Goal: Task Accomplishment & Management: Complete application form

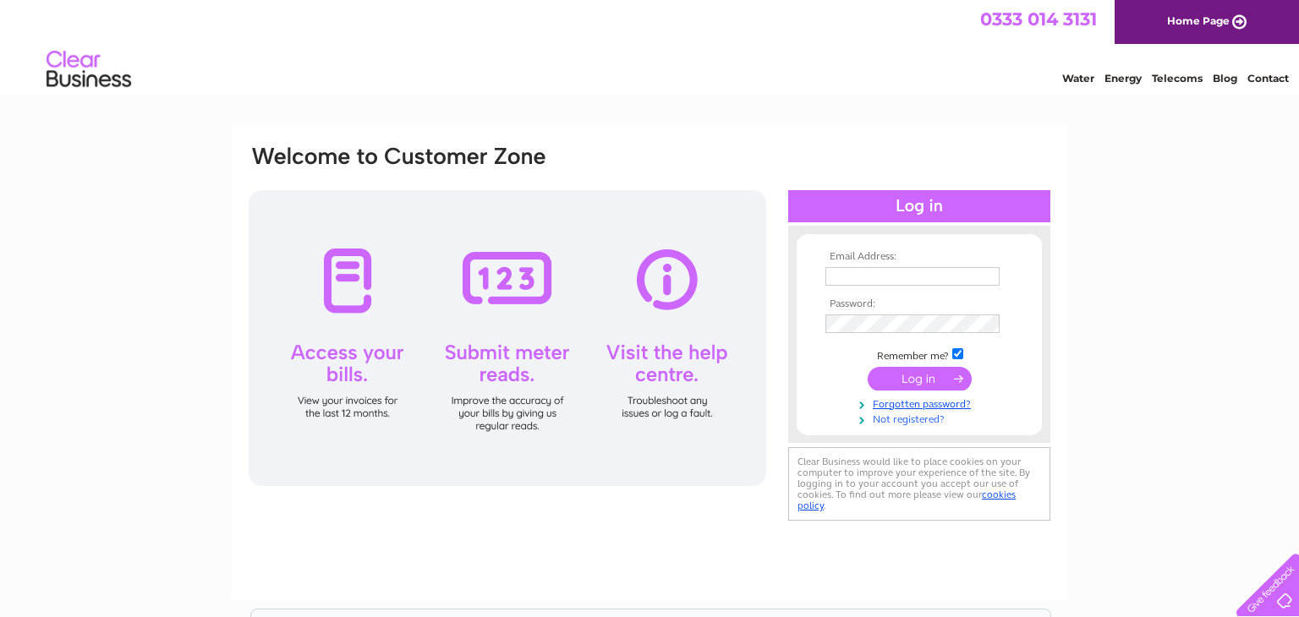
click at [898, 421] on link "Not registered?" at bounding box center [921, 418] width 192 height 16
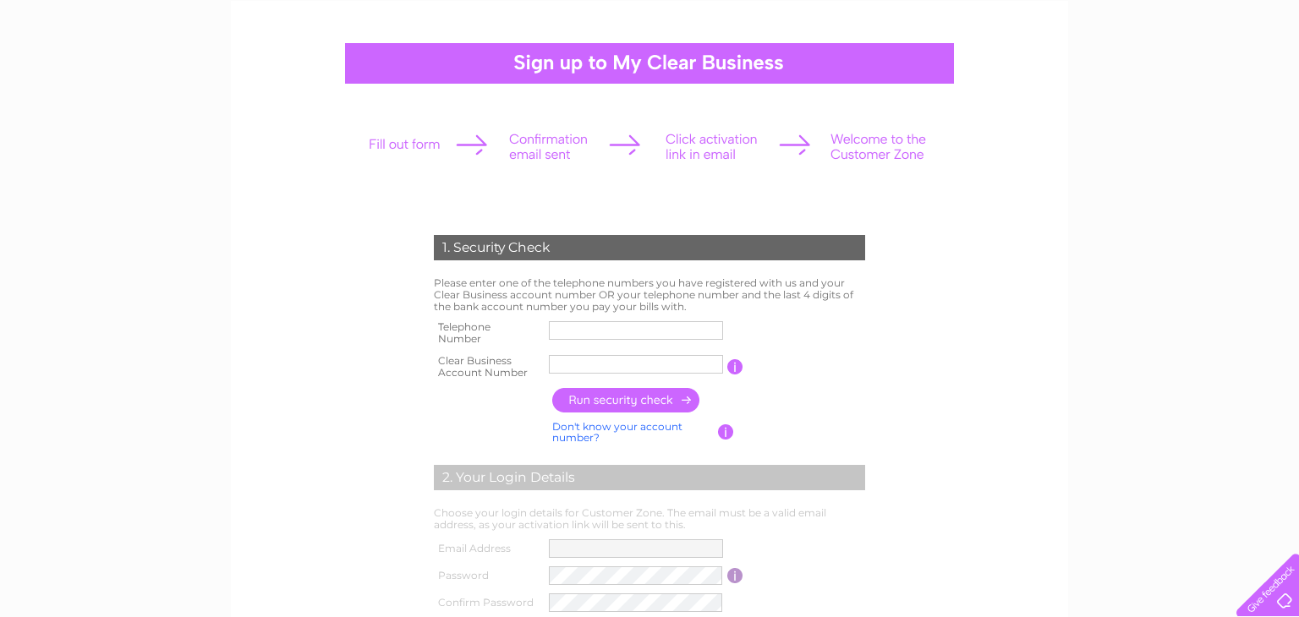
scroll to position [127, 0]
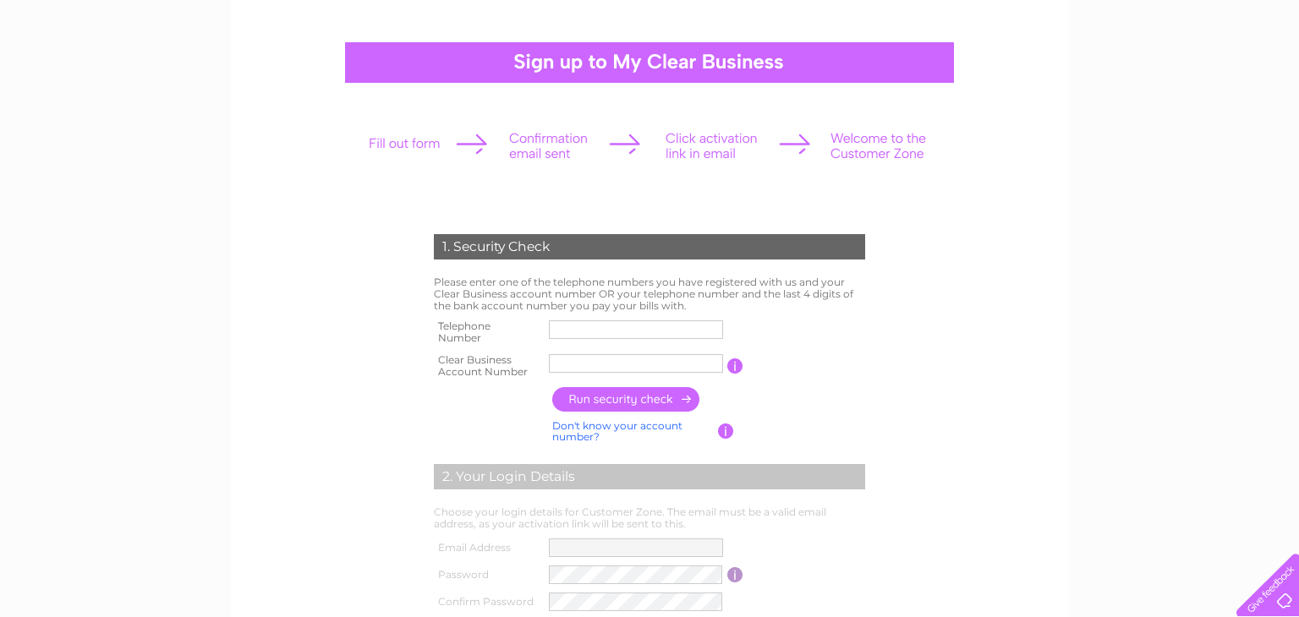
click at [588, 330] on input "text" at bounding box center [636, 329] width 174 height 19
click at [571, 368] on input "text" at bounding box center [636, 363] width 174 height 19
click at [585, 331] on input "text" at bounding box center [637, 330] width 176 height 20
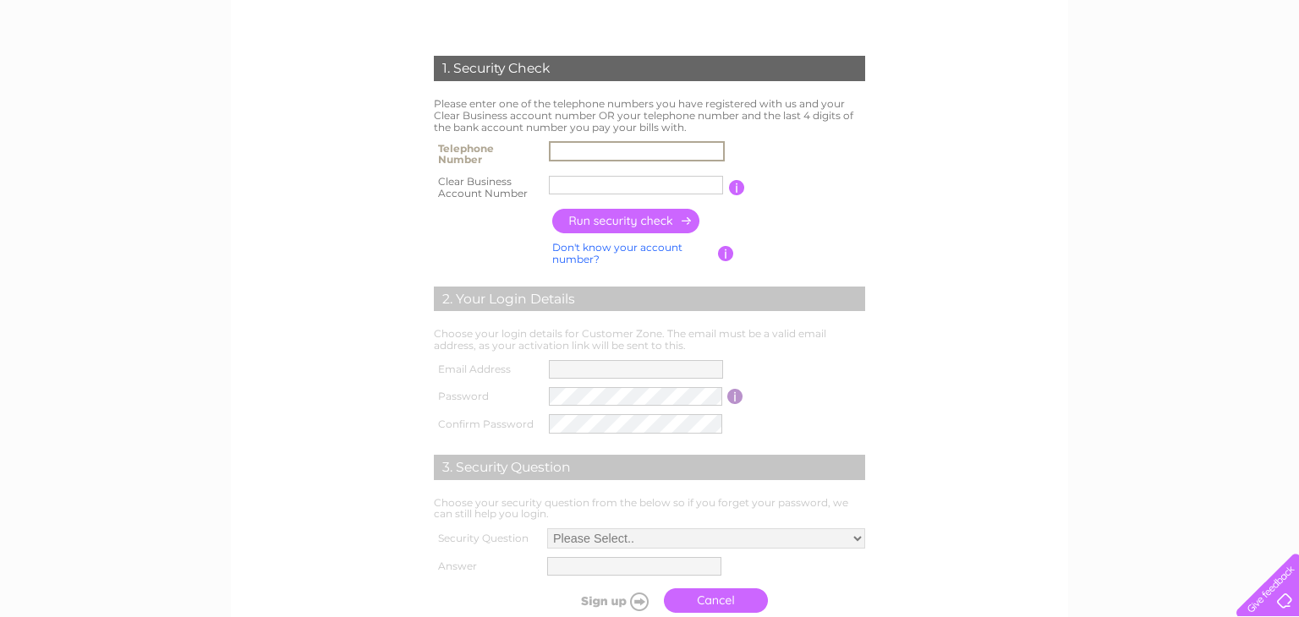
scroll to position [274, 0]
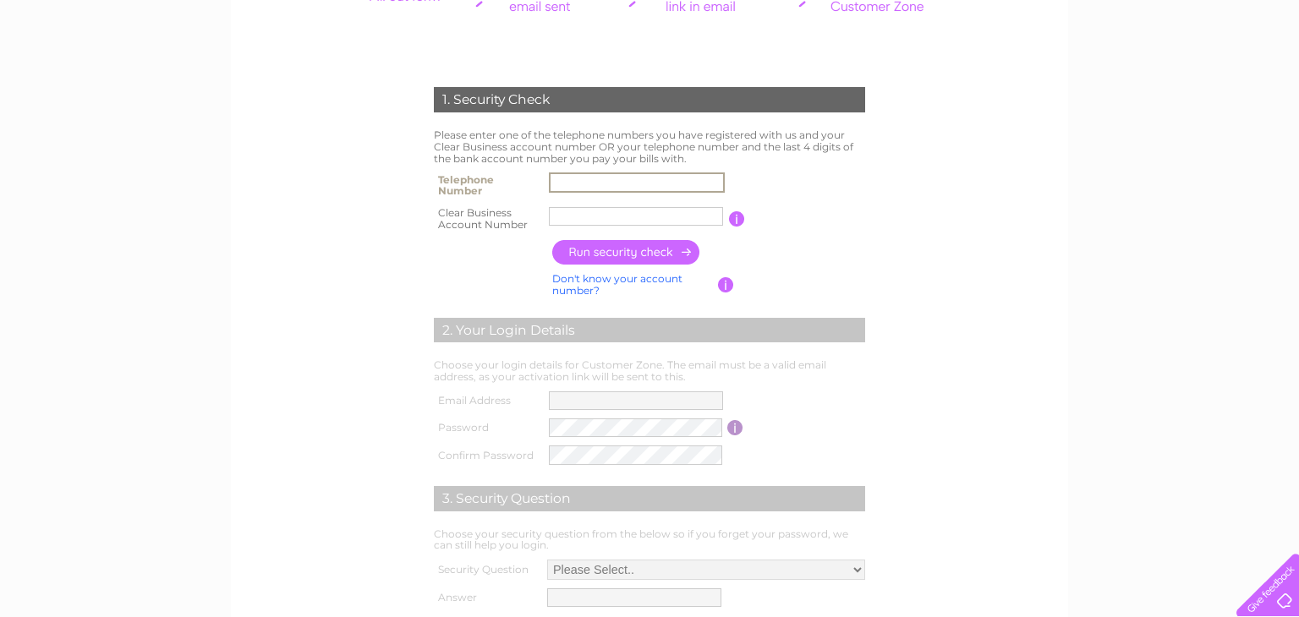
click at [596, 174] on input "text" at bounding box center [637, 182] width 176 height 20
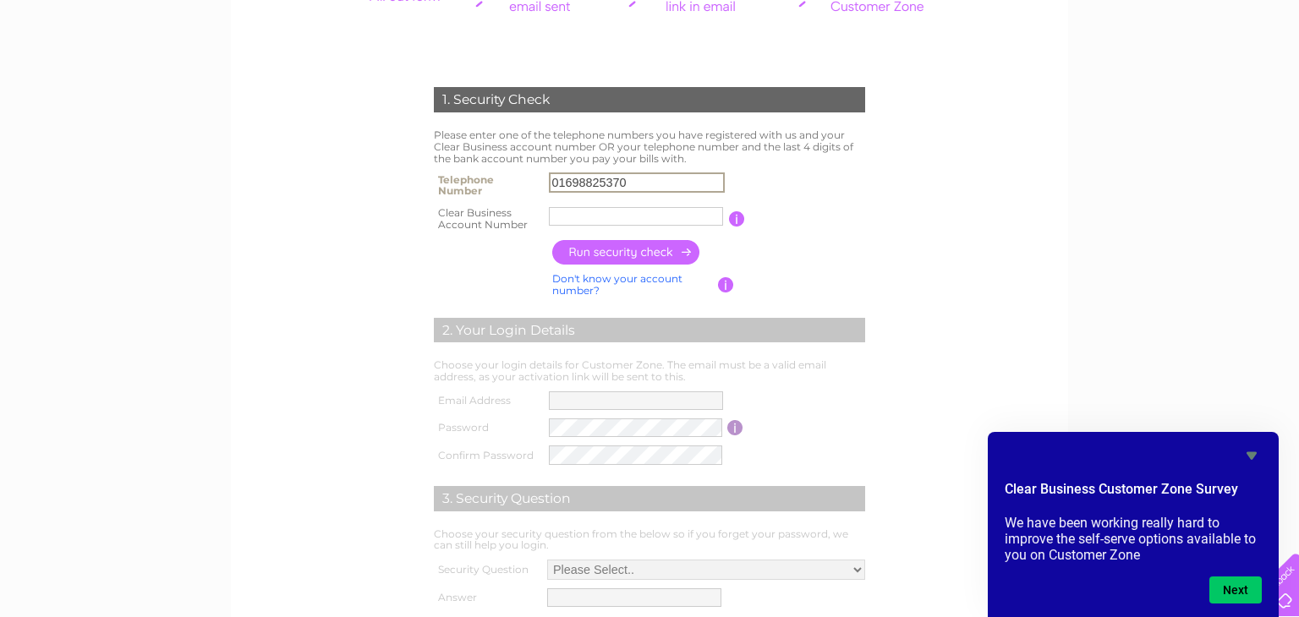
type input "01698825370"
click at [556, 217] on input "text" at bounding box center [636, 216] width 174 height 19
type input "CB1024791"
click at [738, 217] on input "button" at bounding box center [736, 218] width 16 height 15
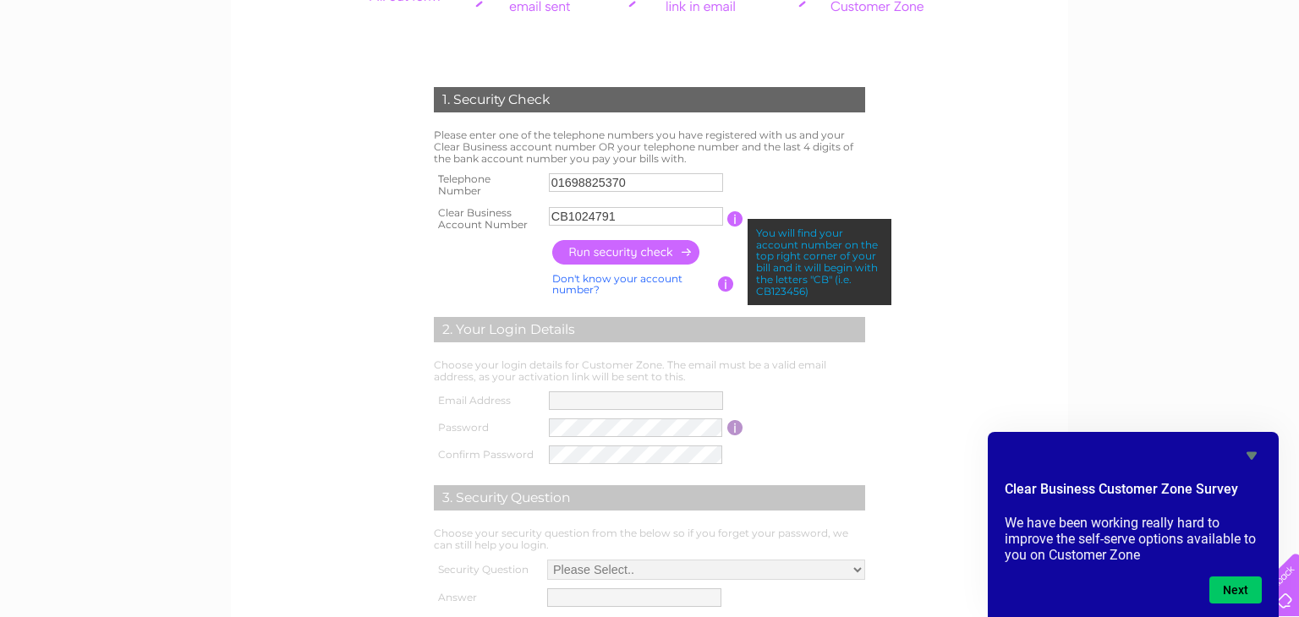
click at [643, 250] on input "button" at bounding box center [626, 252] width 149 height 25
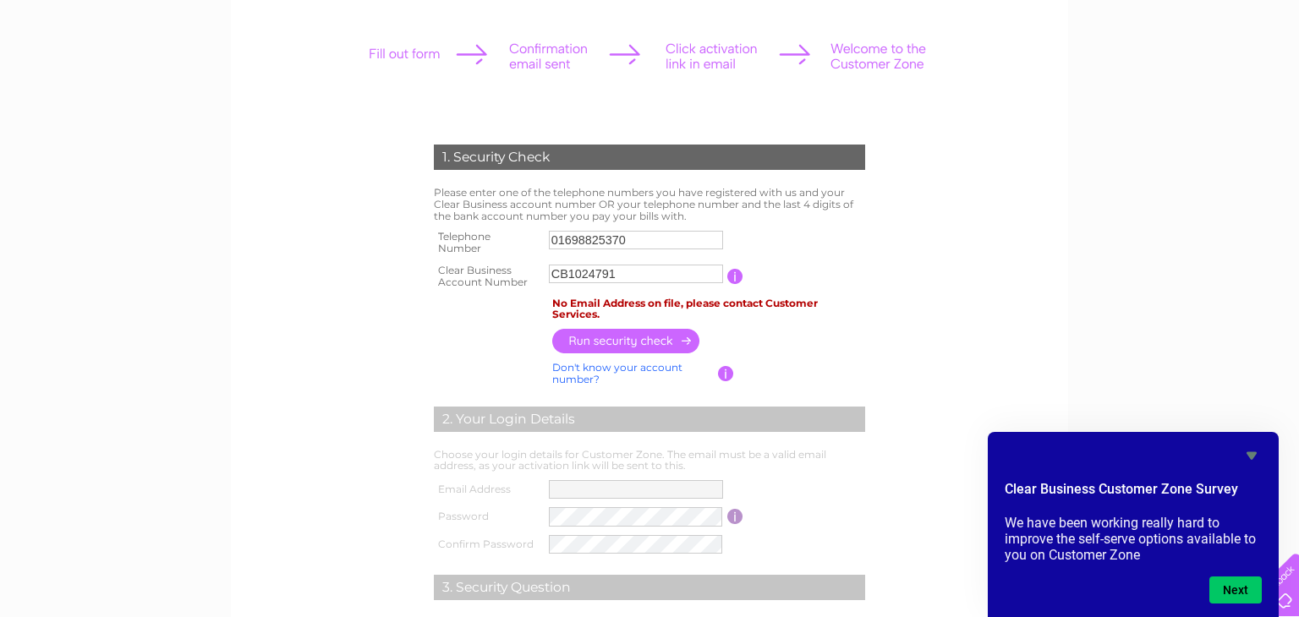
scroll to position [217, 0]
click at [665, 233] on input "01698825370" at bounding box center [637, 239] width 176 height 20
click at [637, 275] on input "CB1024791" at bounding box center [636, 273] width 174 height 19
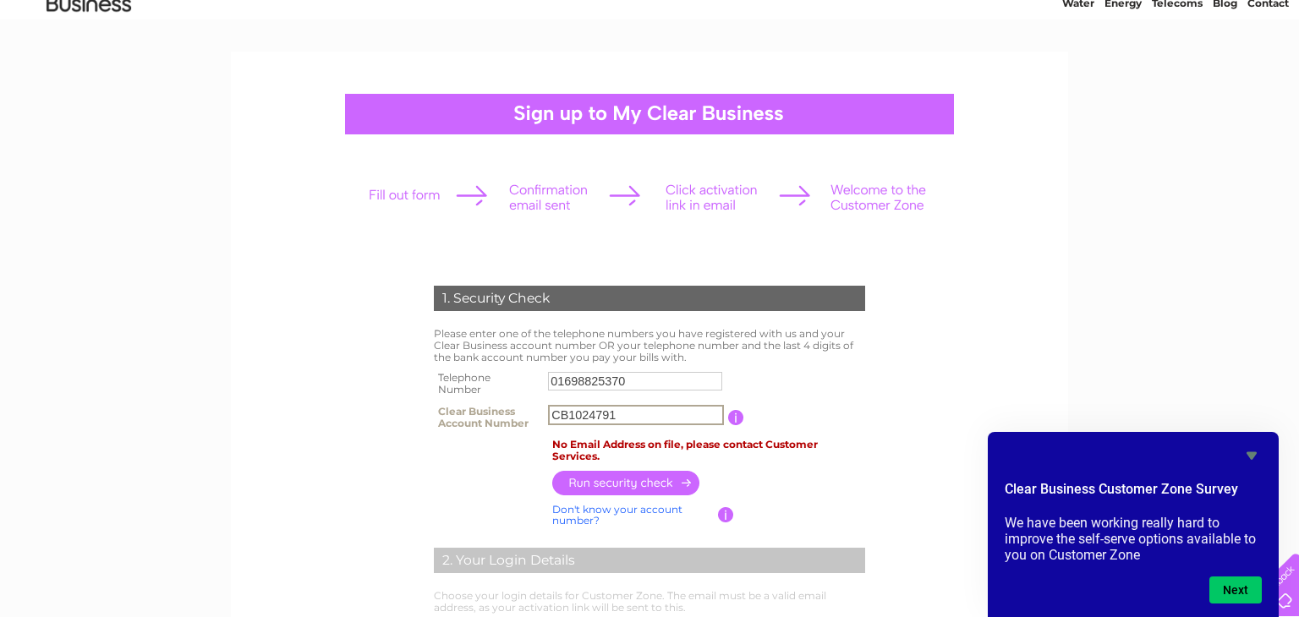
scroll to position [71, 0]
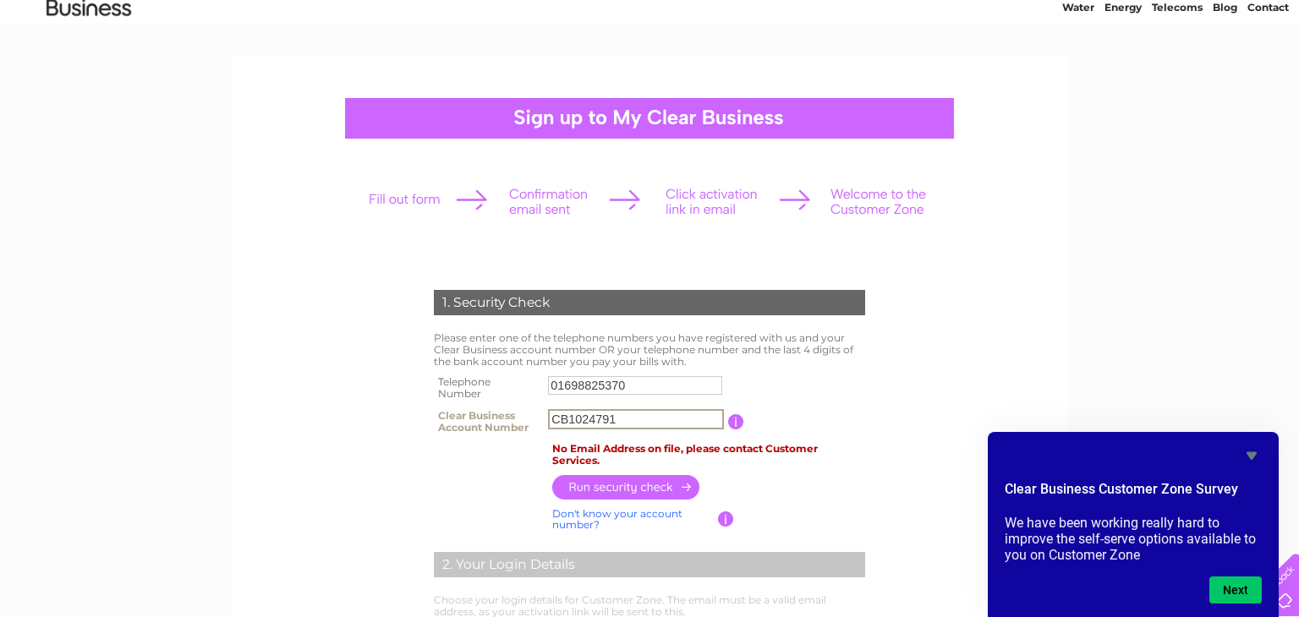
click at [1250, 465] on div "Clear Business Customer Zone Survey We have been working really hard to improve…" at bounding box center [1132, 525] width 257 height 158
click at [1250, 460] on icon "Hide survey" at bounding box center [1251, 456] width 20 height 20
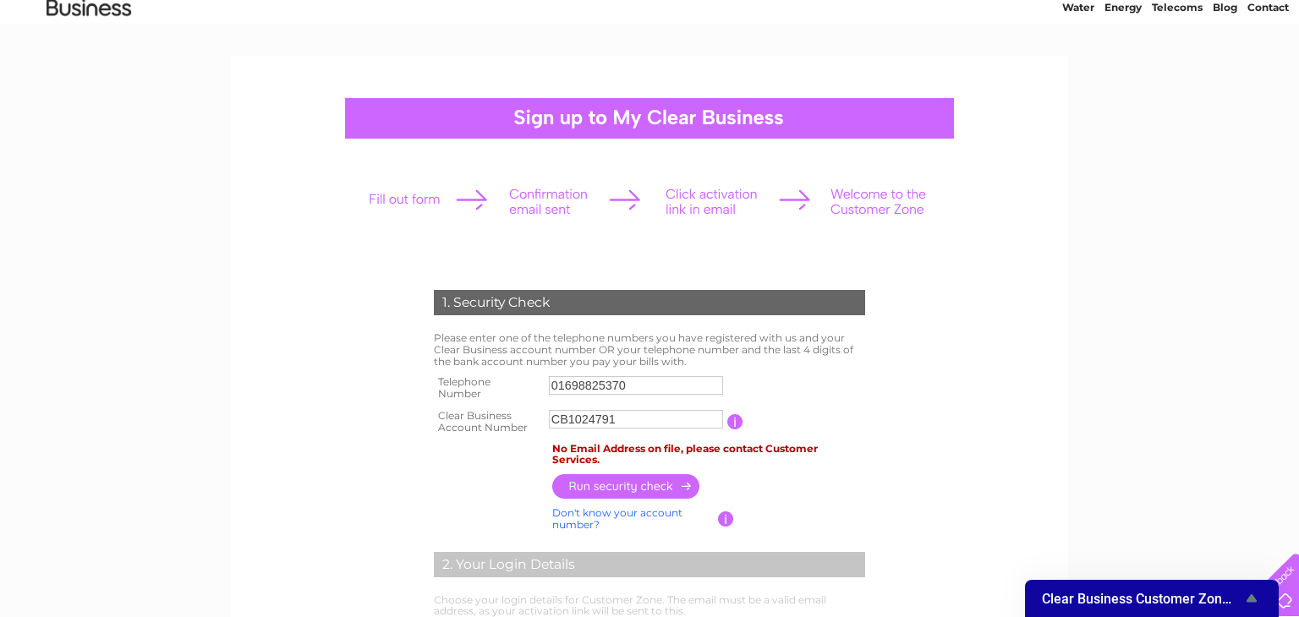
click at [734, 446] on td "No Email Address on file, please contact Customer Services." at bounding box center [708, 455] width 321 height 32
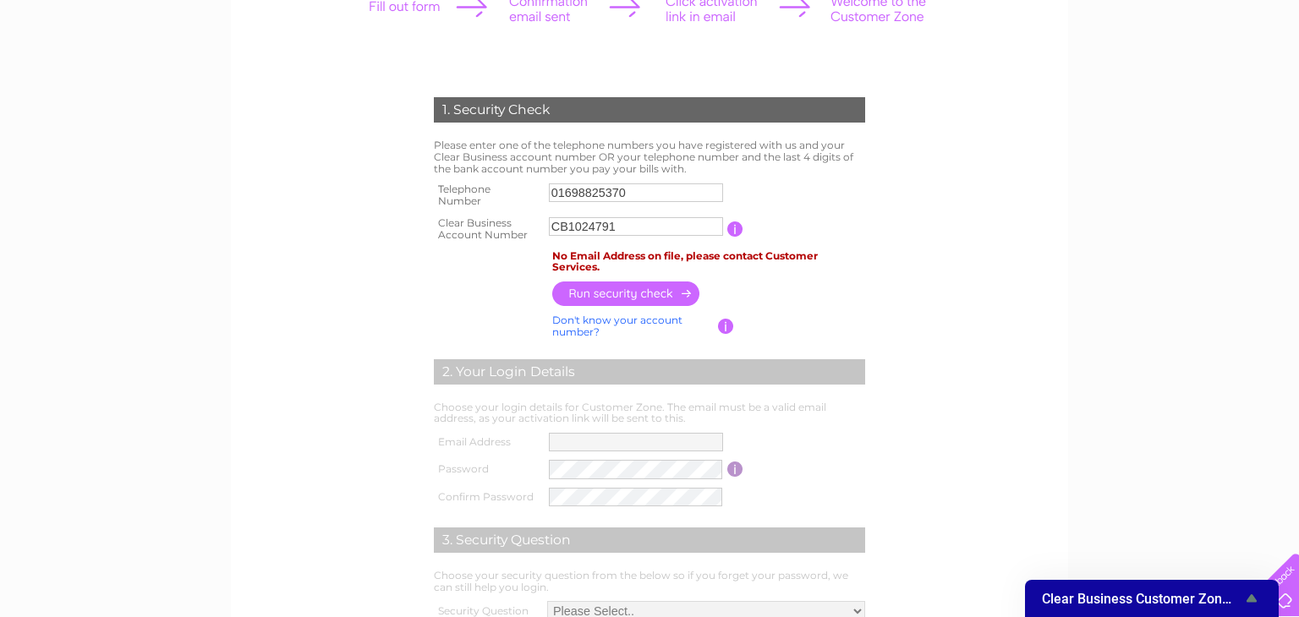
scroll to position [268, 0]
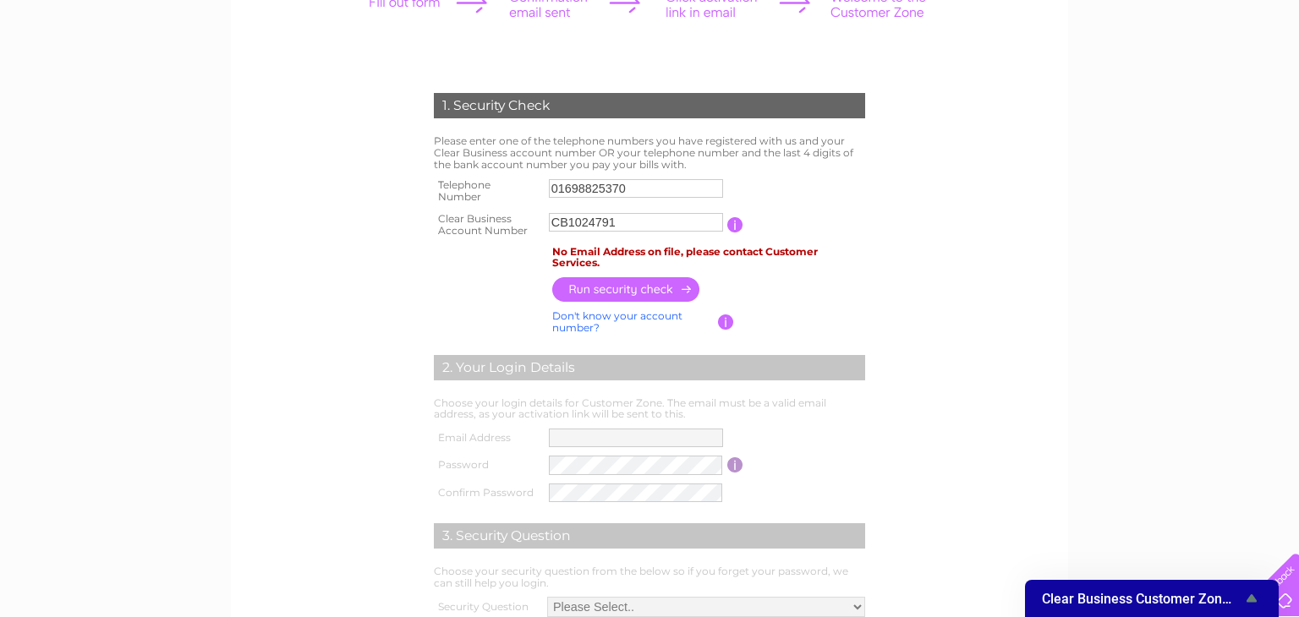
click at [1260, 605] on icon "Show survey - Clear Business Customer Zone Survey" at bounding box center [1251, 598] width 20 height 20
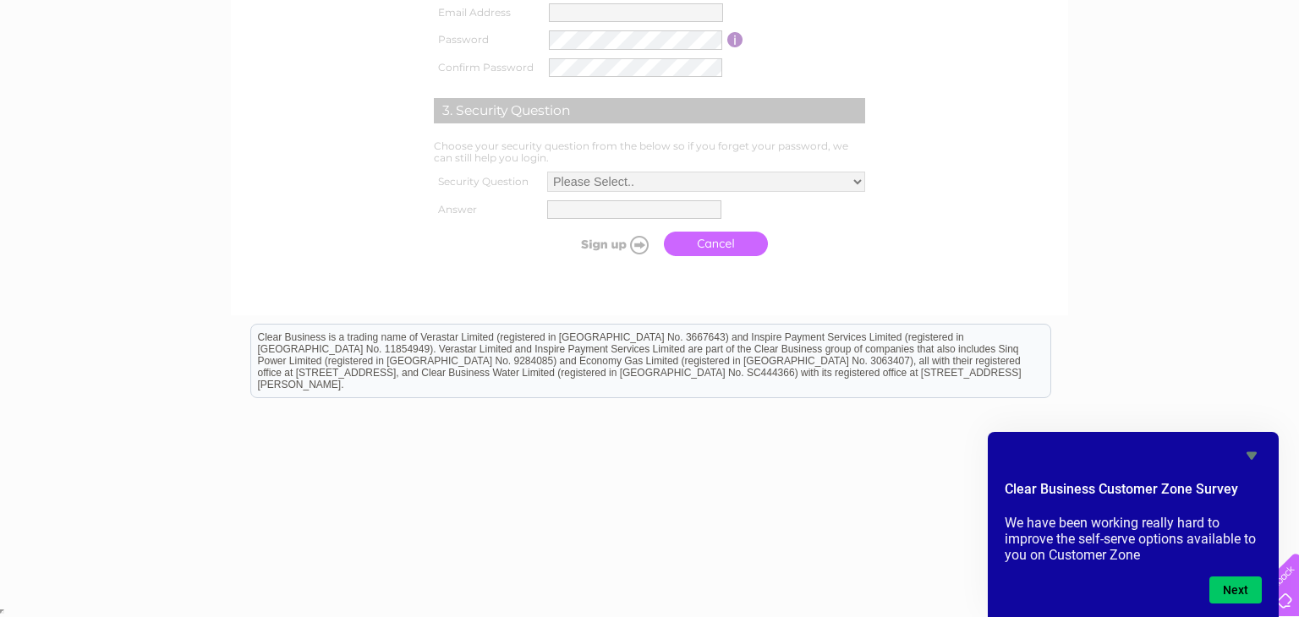
scroll to position [0, 0]
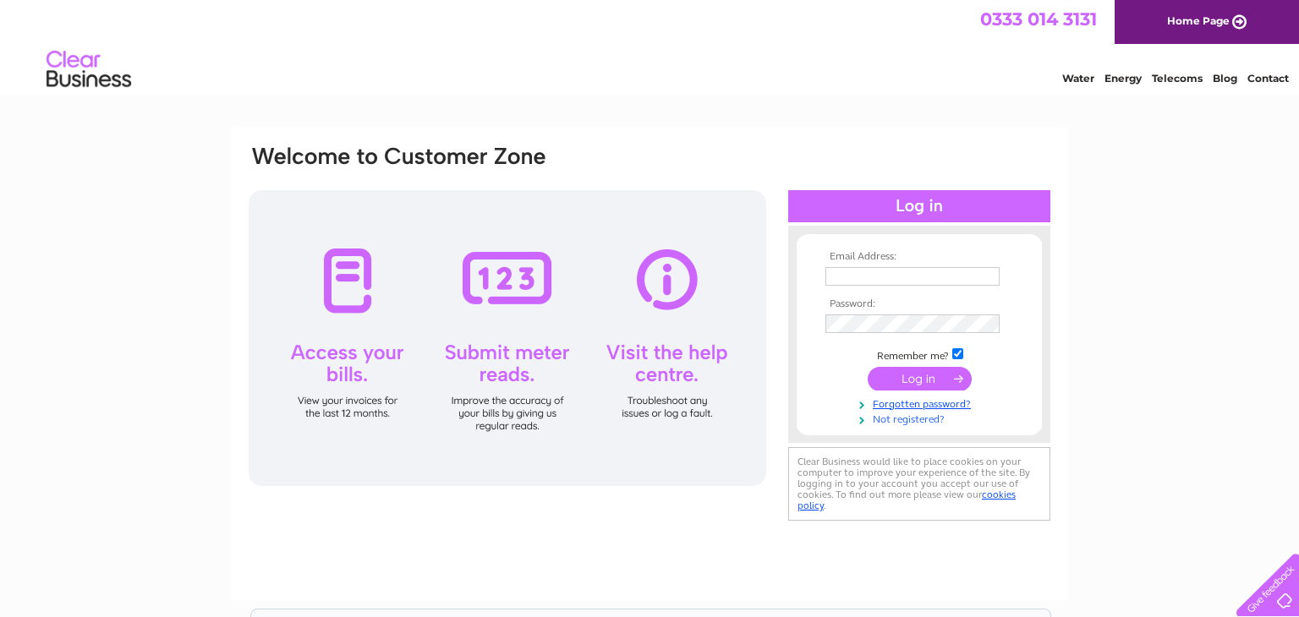
click at [906, 420] on link "Not registered?" at bounding box center [921, 418] width 192 height 16
